Goal: Find specific page/section: Find specific page/section

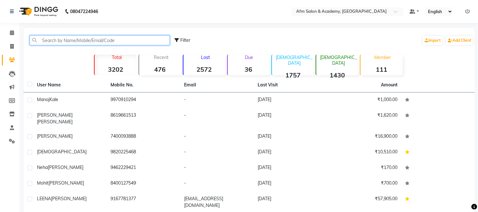
click at [82, 40] on input "text" at bounding box center [100, 40] width 140 height 10
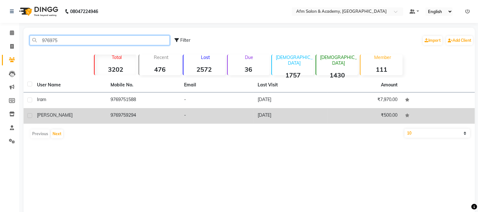
type input "976975"
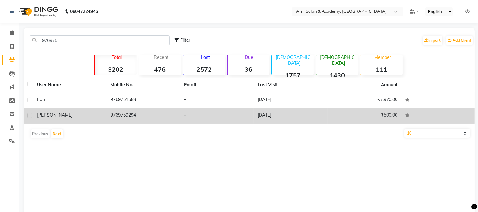
click at [85, 110] on td "[PERSON_NAME]" at bounding box center [70, 116] width 74 height 16
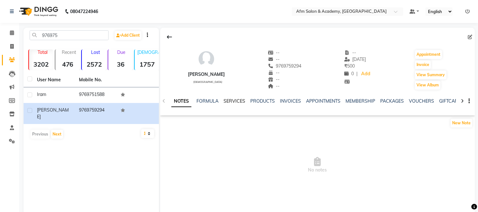
click at [228, 98] on link "SERVICES" at bounding box center [235, 101] width 22 height 6
